Goal: Task Accomplishment & Management: Complete application form

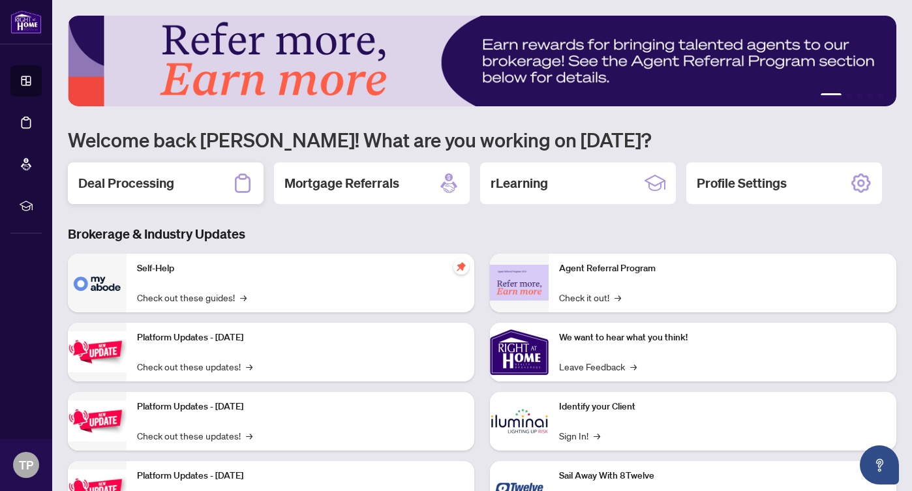
click at [122, 180] on h2 "Deal Processing" at bounding box center [126, 183] width 96 height 18
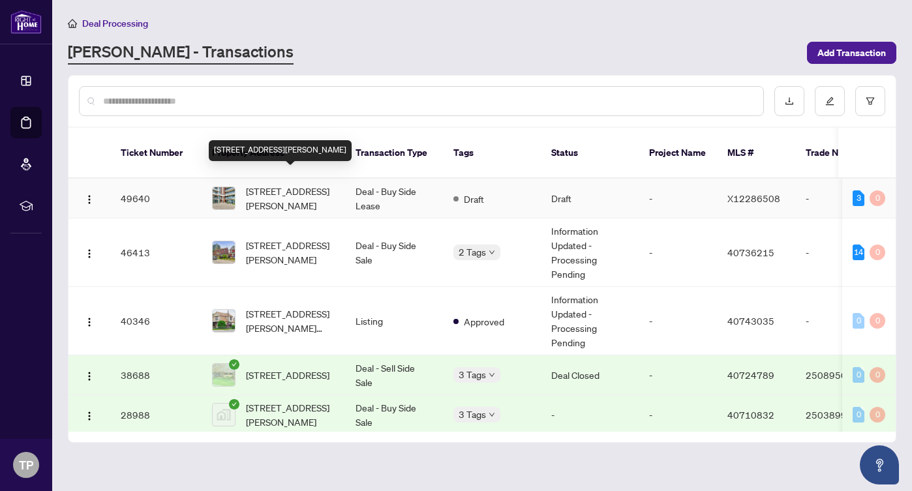
click at [299, 186] on span "[STREET_ADDRESS][PERSON_NAME]" at bounding box center [290, 198] width 89 height 29
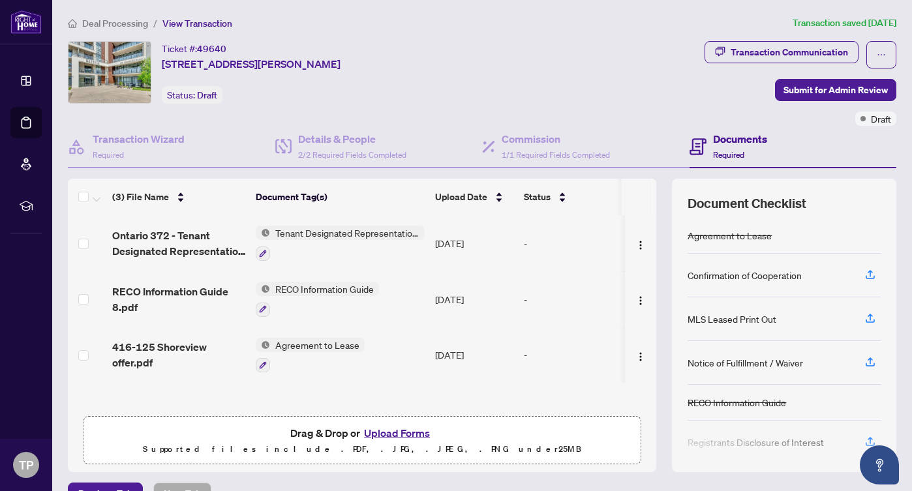
scroll to position [1, 0]
click at [872, 316] on icon "button" at bounding box center [870, 318] width 12 height 12
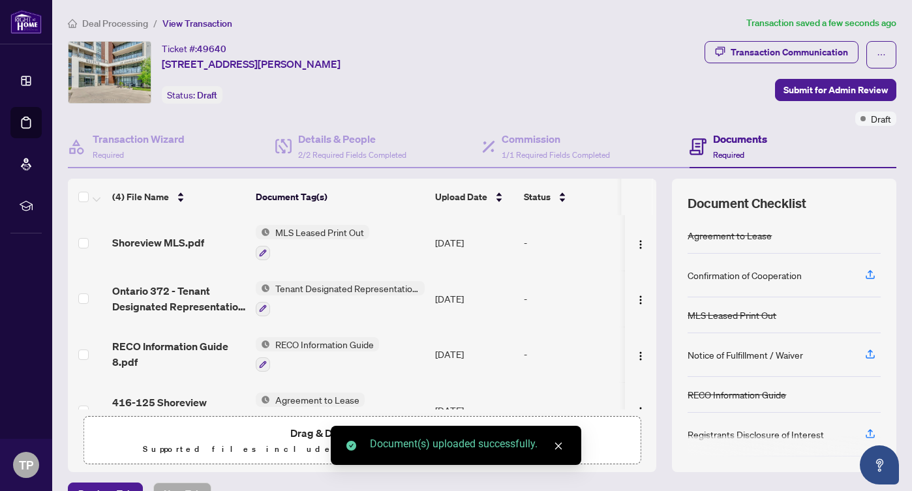
scroll to position [40, 0]
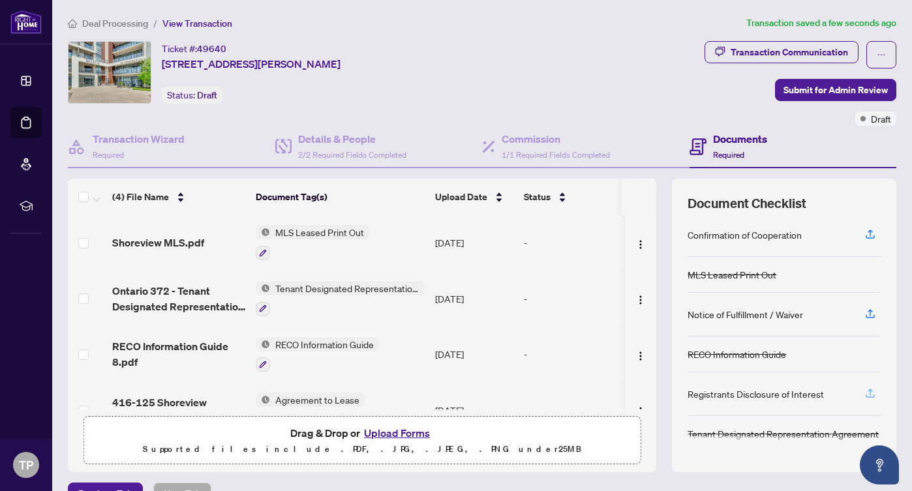
click at [873, 393] on icon "button" at bounding box center [870, 393] width 12 height 12
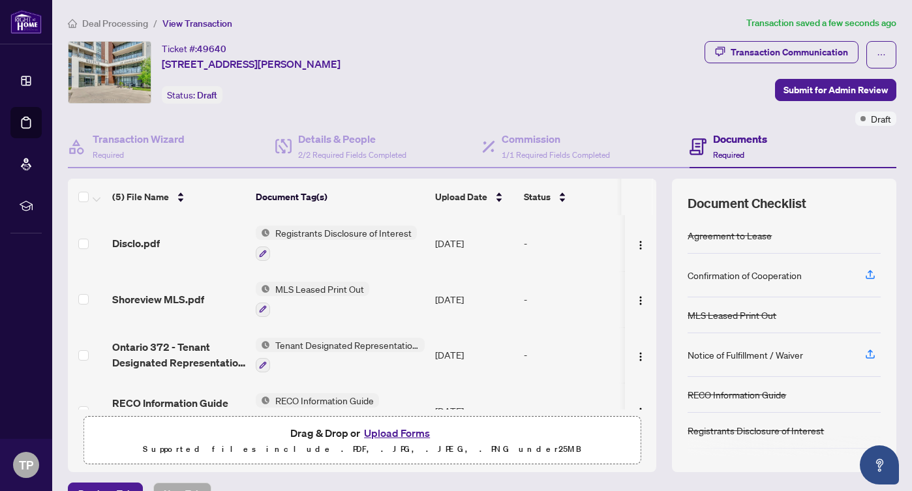
scroll to position [87, 0]
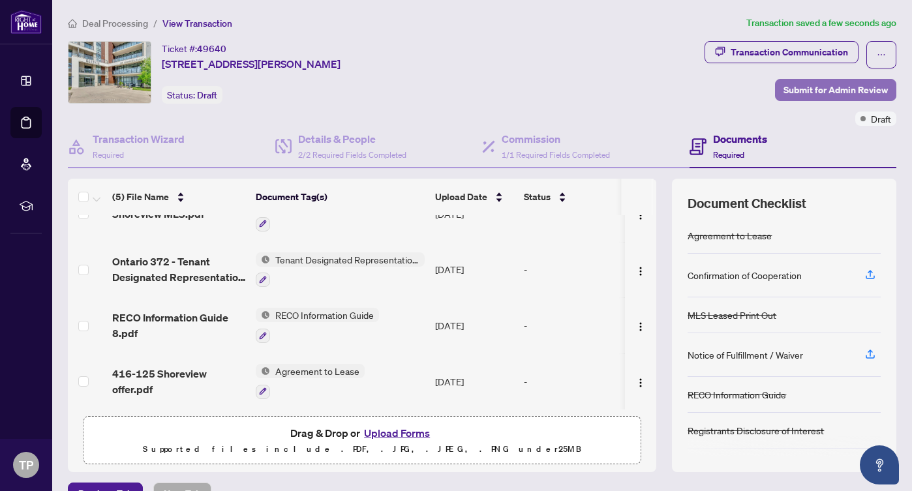
click at [841, 85] on span "Submit for Admin Review" at bounding box center [835, 90] width 104 height 21
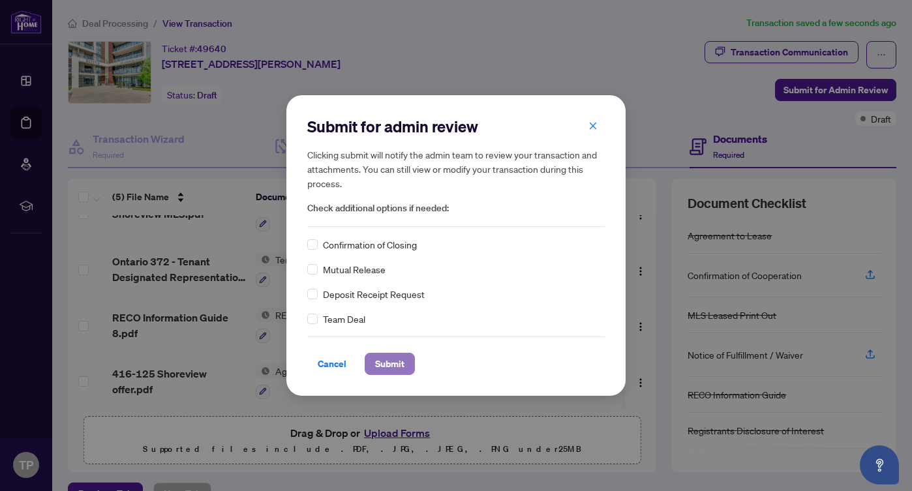
click at [383, 361] on span "Submit" at bounding box center [389, 364] width 29 height 21
